Goal: Find specific page/section

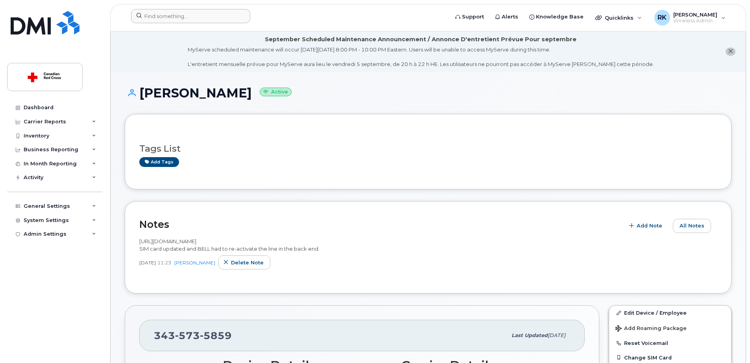
scroll to position [157, 0]
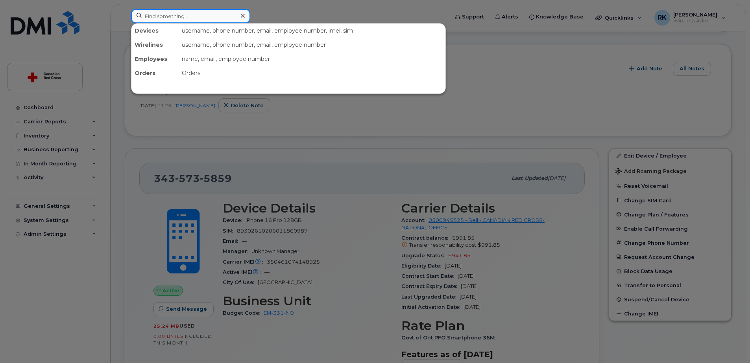
click at [164, 11] on input at bounding box center [190, 16] width 119 height 14
paste input "7802316167"
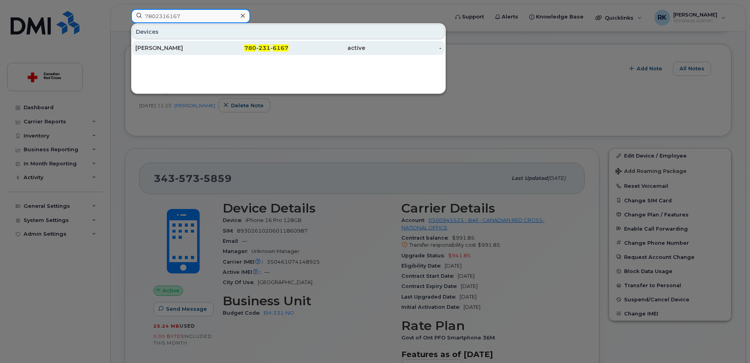
type input "7802316167"
click at [165, 48] on div "[PERSON_NAME]" at bounding box center [173, 48] width 77 height 8
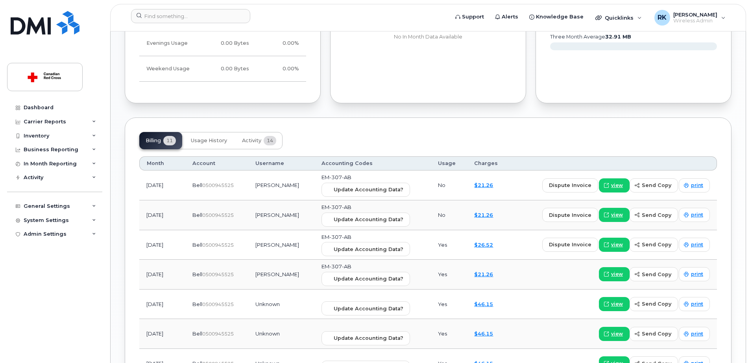
scroll to position [571, 0]
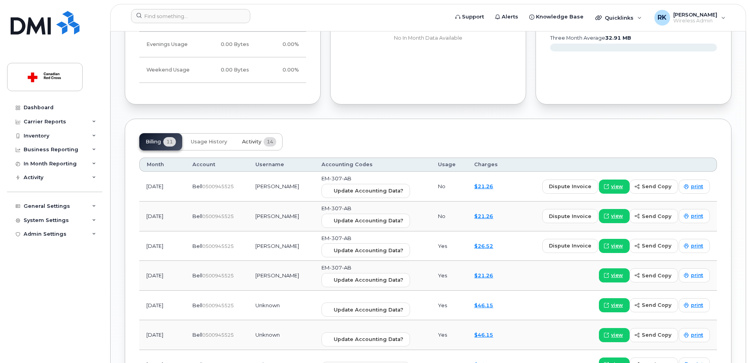
click at [253, 139] on span "Activity" at bounding box center [251, 142] width 19 height 6
